Goal: Check status: Check status

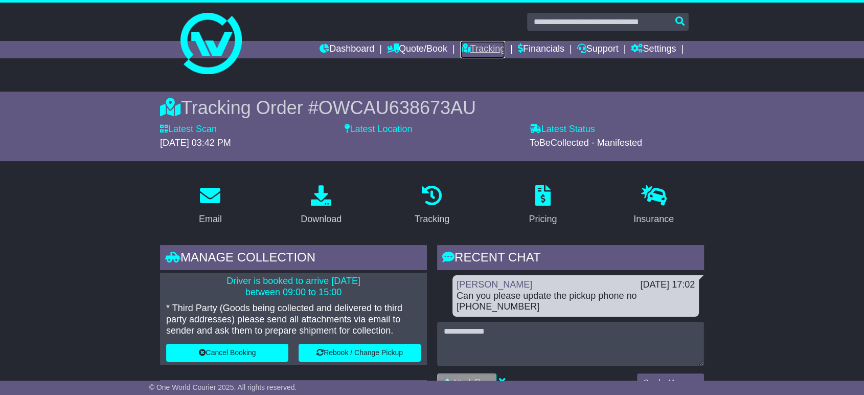
click at [480, 43] on link "Tracking" at bounding box center [482, 49] width 45 height 17
click at [474, 44] on link "Tracking" at bounding box center [482, 49] width 45 height 17
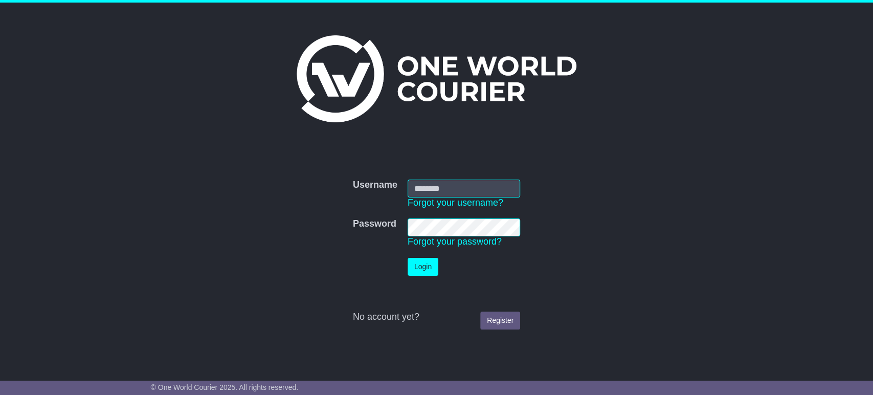
type input "**********"
click at [420, 262] on button "Login" at bounding box center [423, 267] width 31 height 18
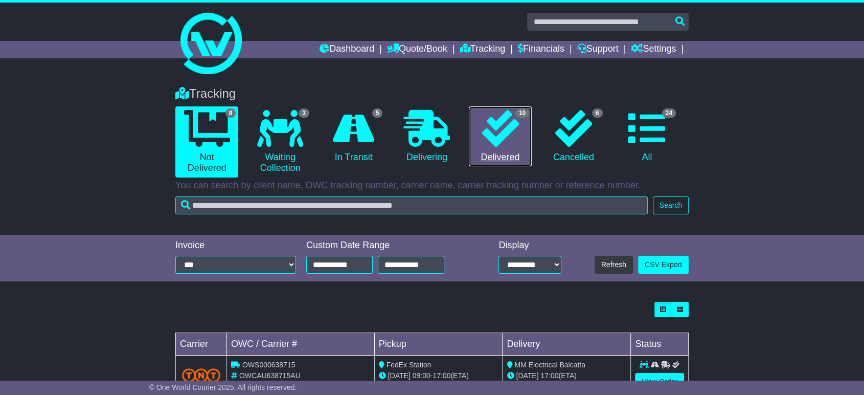
click at [484, 159] on link "10 Delivered" at bounding box center [500, 136] width 63 height 60
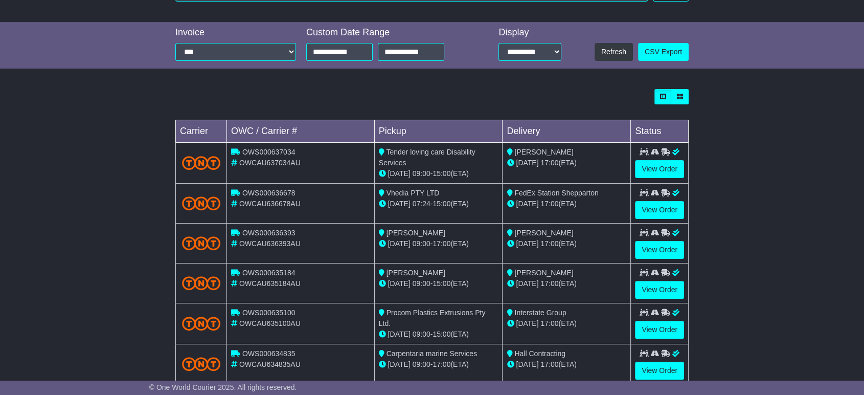
scroll to position [227, 0]
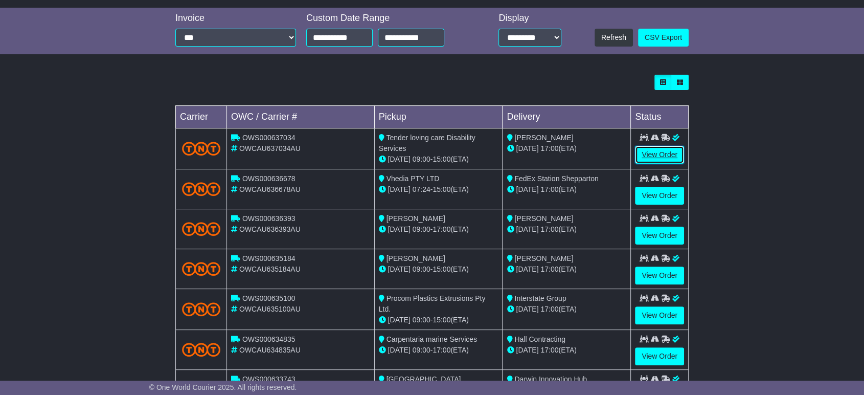
click at [642, 151] on link "View Order" at bounding box center [659, 155] width 49 height 18
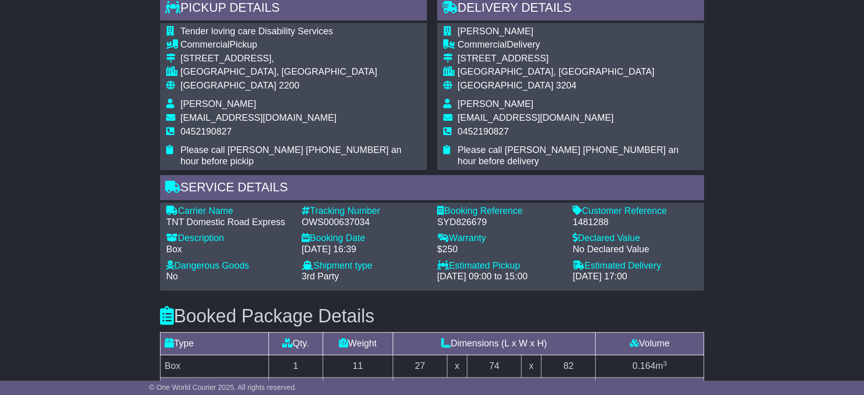
scroll to position [625, 0]
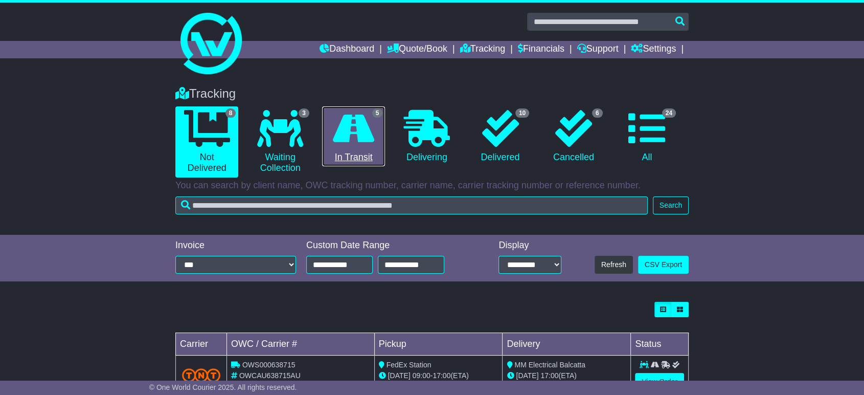
click at [353, 156] on link "5 In Transit" at bounding box center [353, 136] width 63 height 60
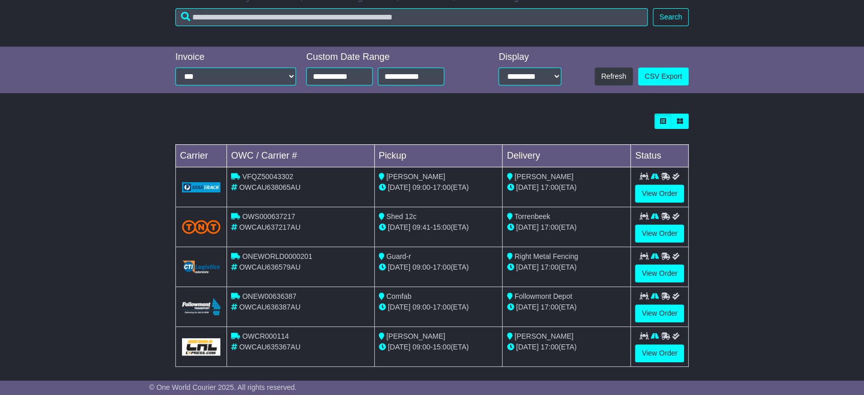
scroll to position [195, 0]
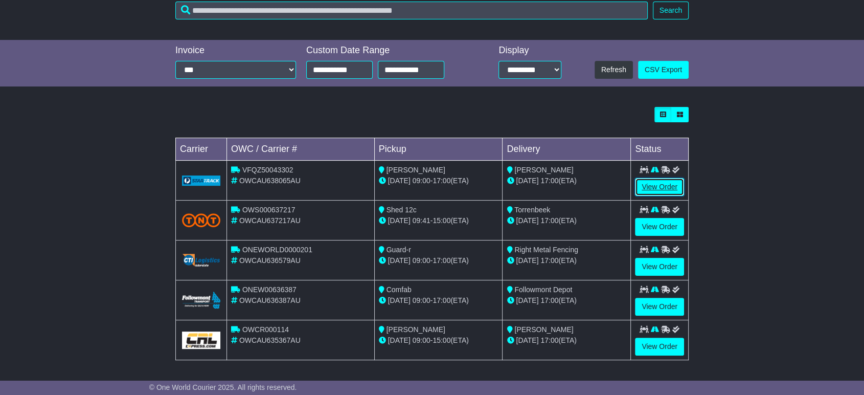
click at [651, 186] on link "View Order" at bounding box center [659, 187] width 49 height 18
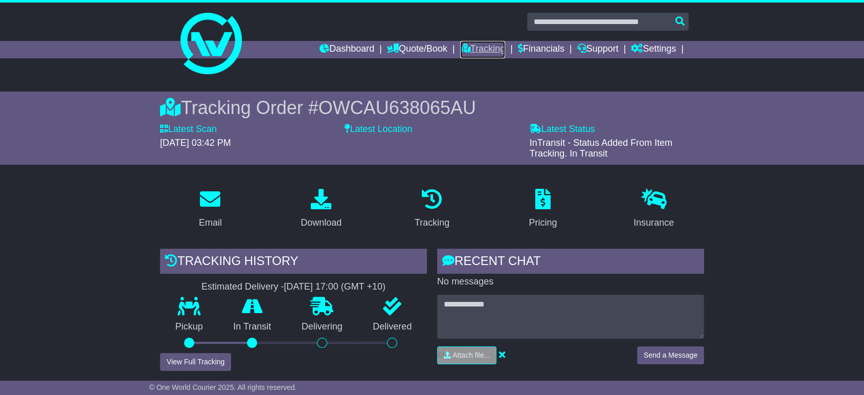
click at [464, 48] on link "Tracking" at bounding box center [482, 49] width 45 height 17
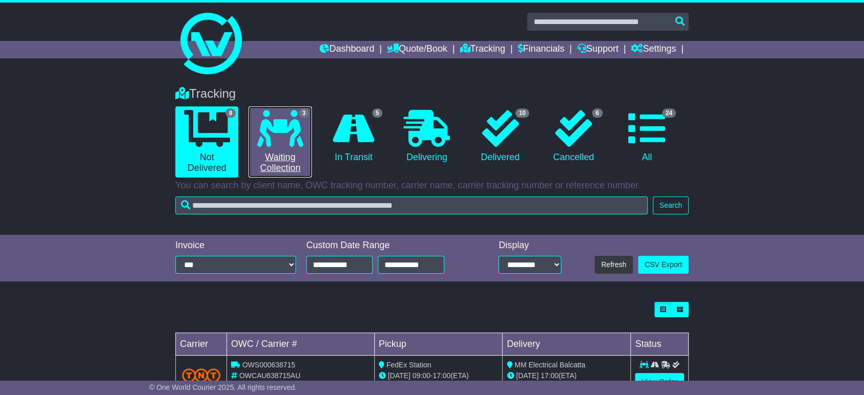
click at [275, 160] on link "3 Waiting Collection" at bounding box center [280, 141] width 63 height 71
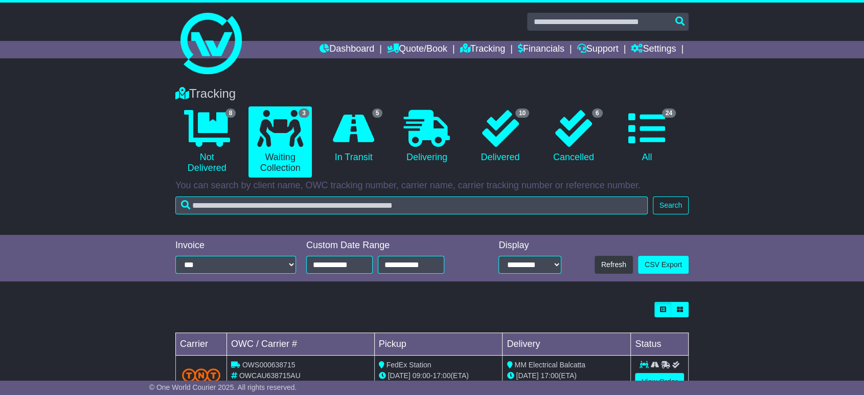
click at [136, 203] on div "Tracking 8 Not Delivered 3 Waiting Collection 5 In Transit 0 Delivering 6" at bounding box center [432, 155] width 864 height 159
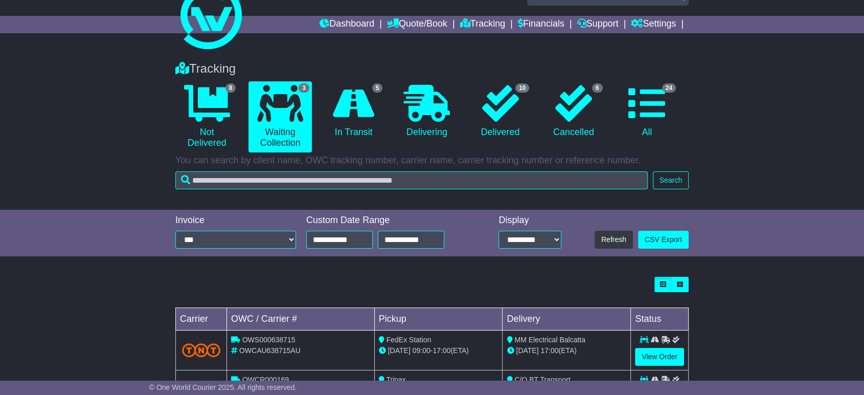
scroll to position [2, 0]
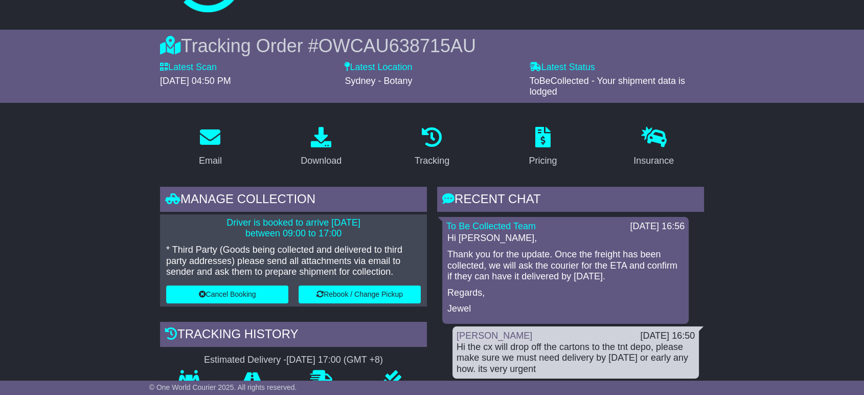
scroll to position [170, 0]
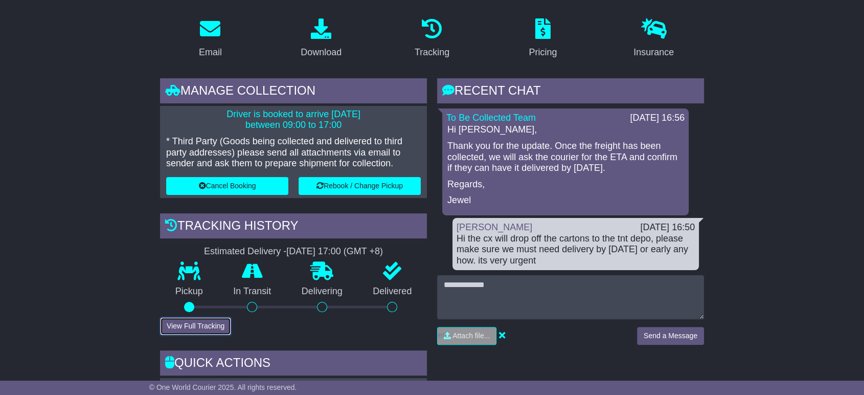
click at [187, 324] on button "View Full Tracking" at bounding box center [195, 326] width 71 height 18
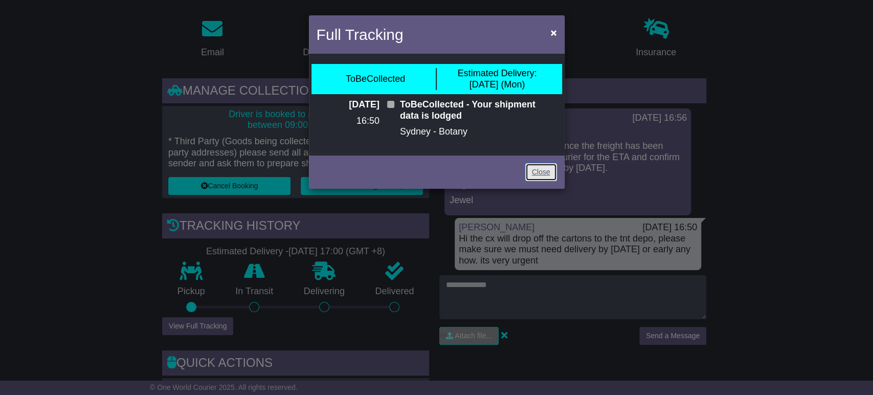
click at [532, 176] on link "Close" at bounding box center [541, 172] width 32 height 18
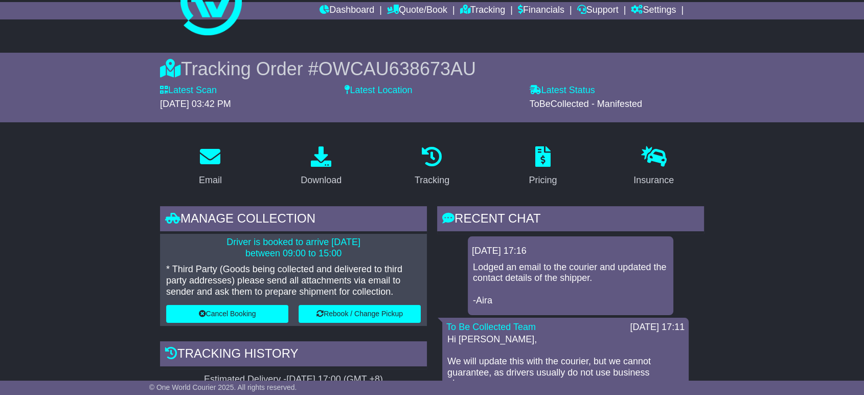
scroll to position [227, 0]
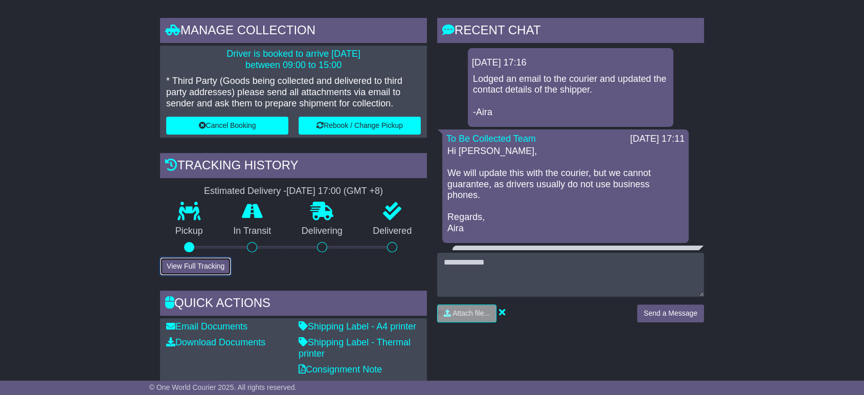
click at [208, 261] on button "View Full Tracking" at bounding box center [195, 266] width 71 height 18
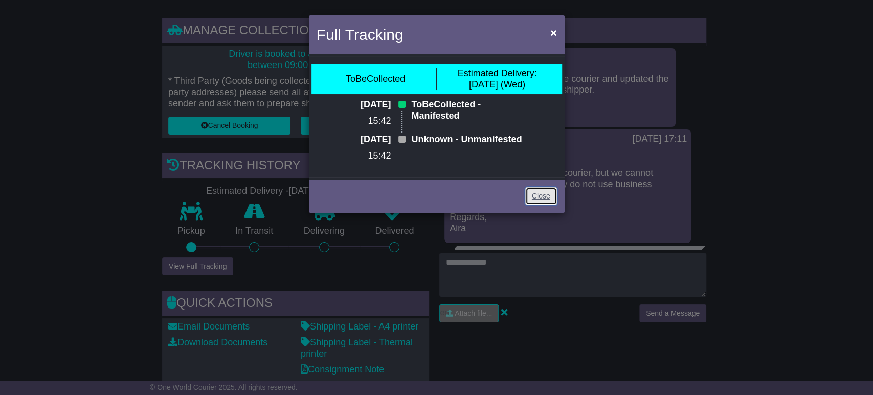
click at [538, 205] on link "Close" at bounding box center [541, 196] width 32 height 18
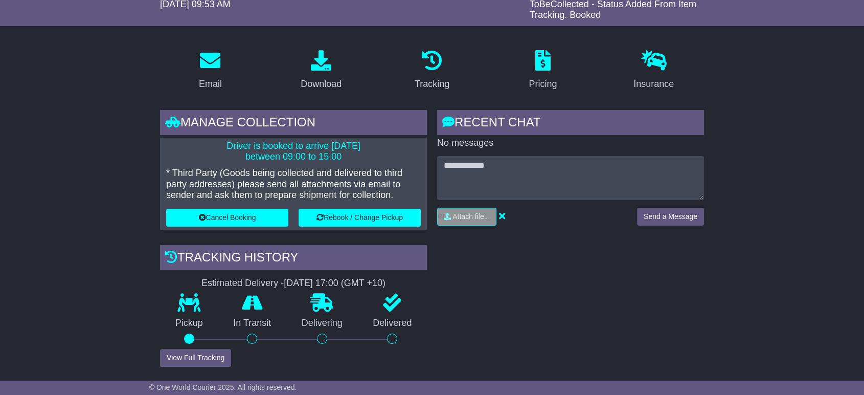
scroll to position [284, 0]
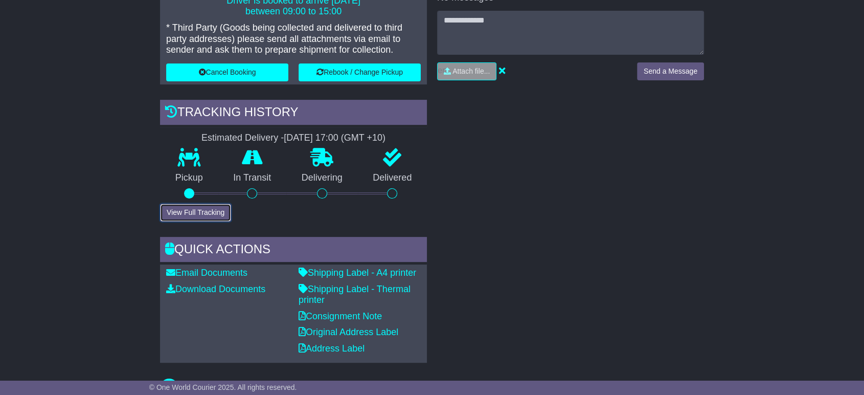
click at [194, 213] on button "View Full Tracking" at bounding box center [195, 213] width 71 height 18
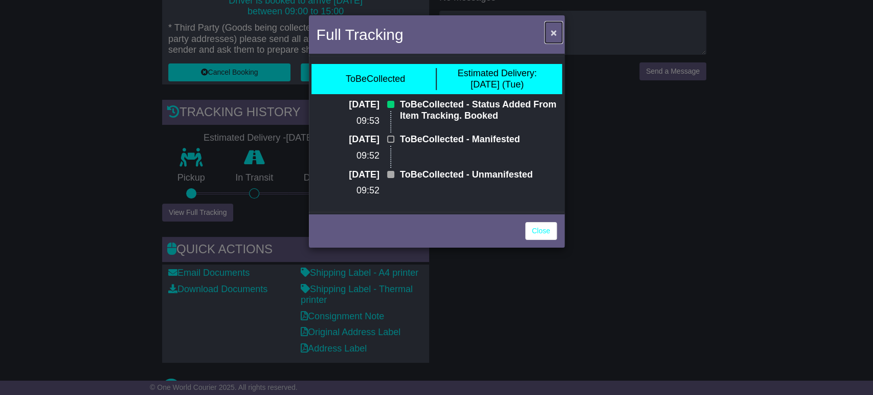
click at [549, 33] on button "×" at bounding box center [553, 32] width 16 height 21
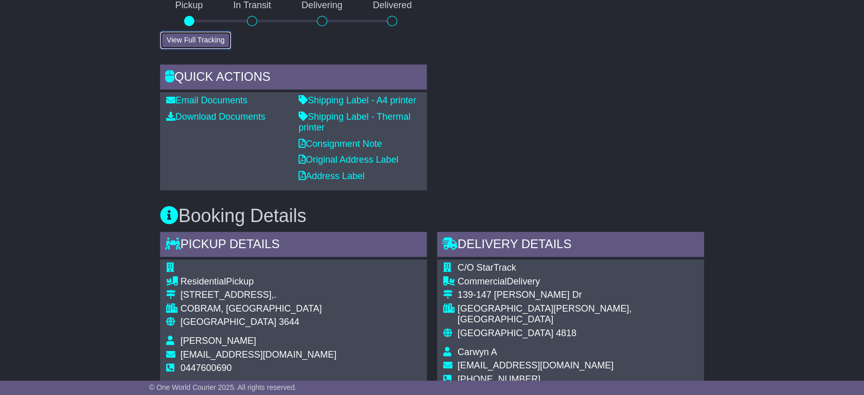
scroll to position [454, 0]
